Goal: Task Accomplishment & Management: Use online tool/utility

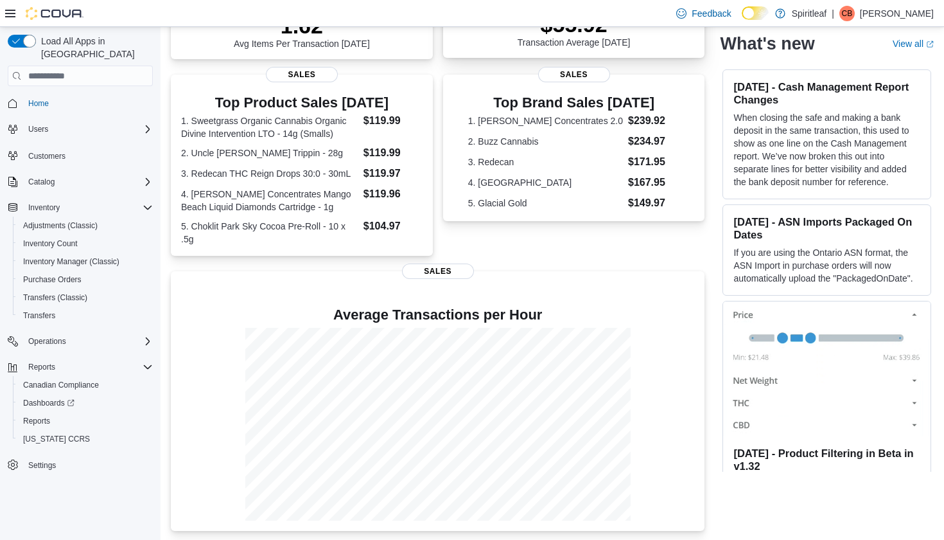
scroll to position [220, 0]
click at [46, 362] on span "Reports" at bounding box center [41, 367] width 27 height 10
click at [44, 416] on span "Reports" at bounding box center [36, 421] width 27 height 10
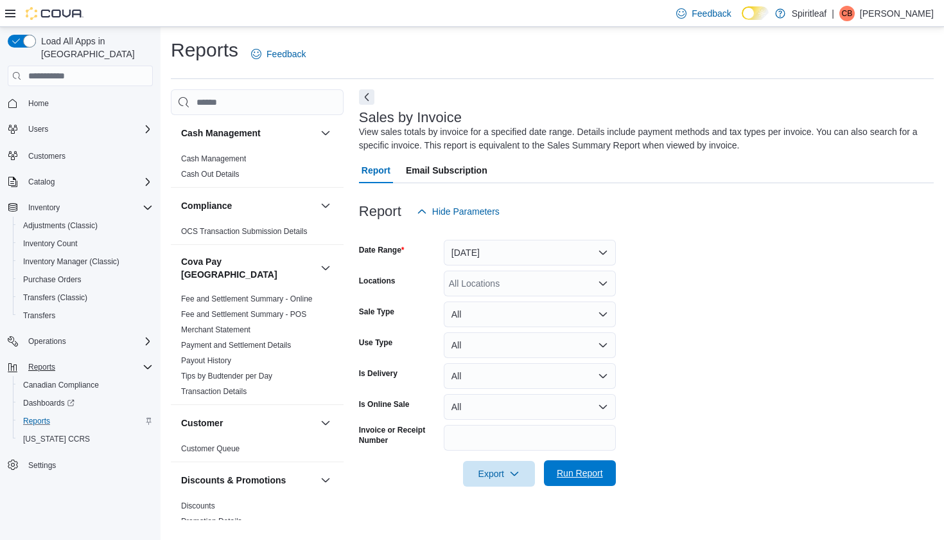
click at [567, 468] on span "Run Report" at bounding box center [580, 472] width 46 height 13
click at [529, 250] on button "[DATE]" at bounding box center [530, 253] width 172 height 26
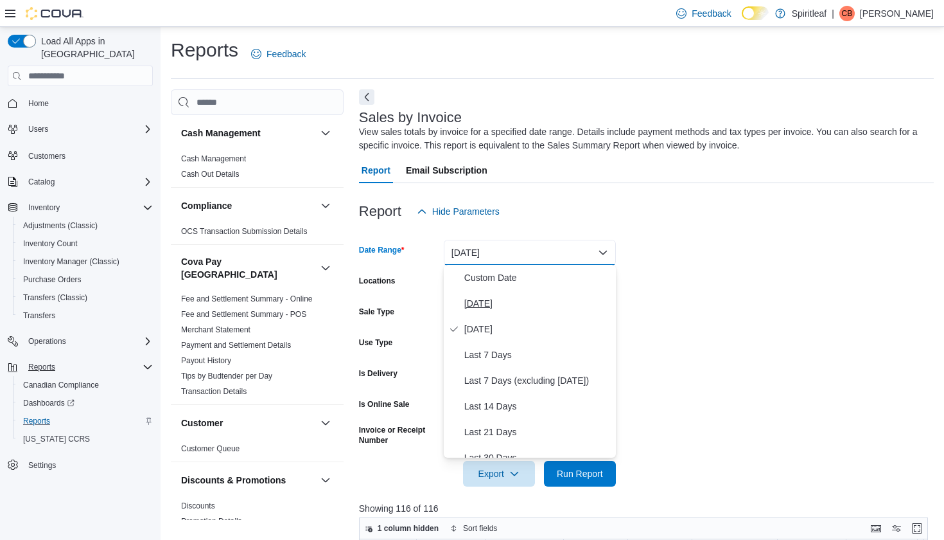
click at [482, 297] on span "[DATE]" at bounding box center [537, 302] width 146 height 15
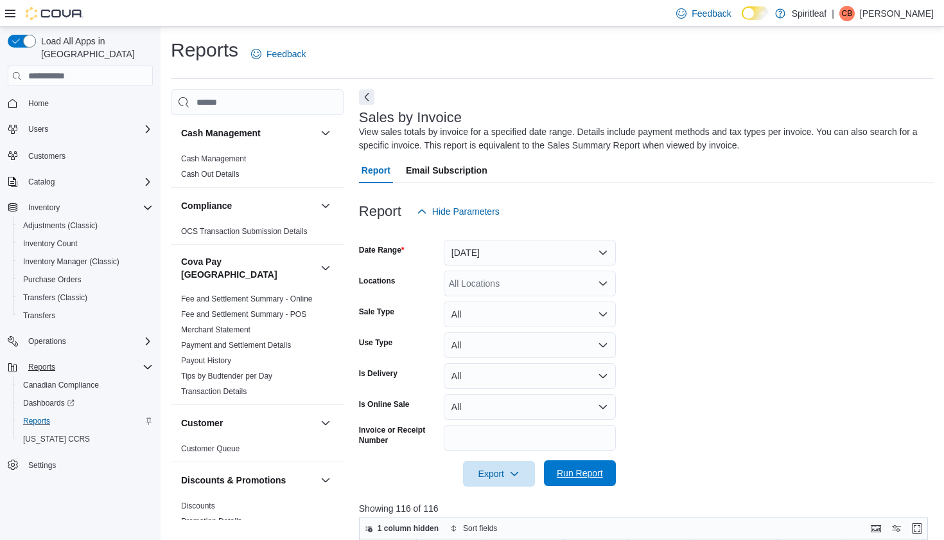
click at [566, 470] on span "Run Report" at bounding box center [580, 472] width 46 height 13
click at [37, 98] on span "Home" at bounding box center [38, 103] width 21 height 10
